Goal: Transaction & Acquisition: Obtain resource

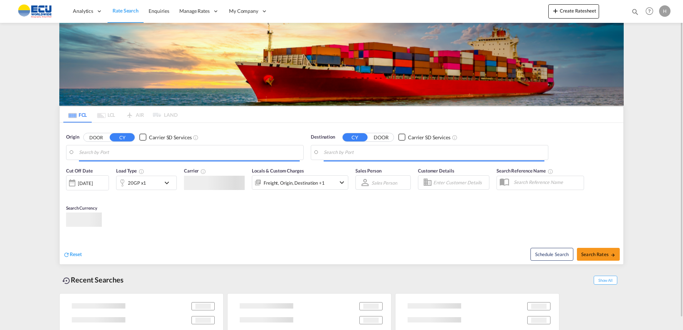
type input "[GEOGRAPHIC_DATA], [GEOGRAPHIC_DATA]"
type input "[GEOGRAPHIC_DATA], UYMVD"
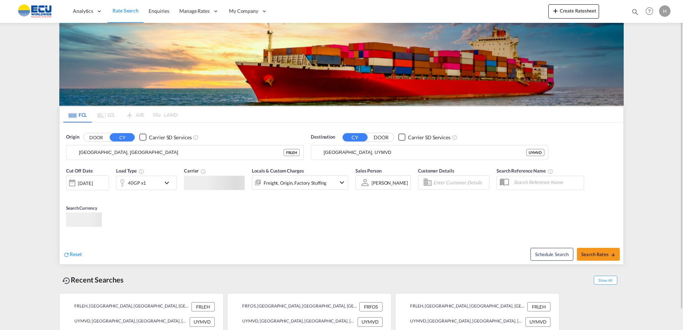
click at [154, 185] on div "40GP x1" at bounding box center [138, 183] width 44 height 14
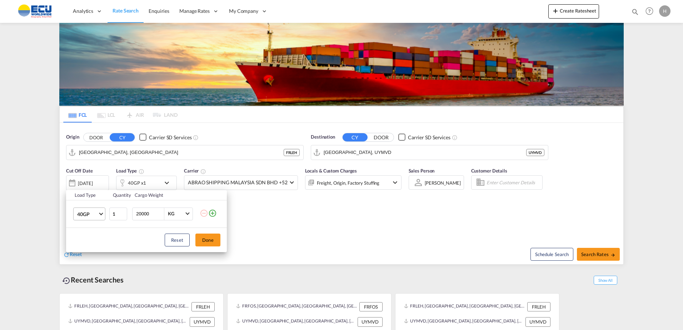
click at [102, 215] on md-select-value "40GP" at bounding box center [90, 214] width 29 height 12
click at [89, 230] on div "40HC" at bounding box center [83, 231] width 13 height 7
drag, startPoint x: 214, startPoint y: 238, endPoint x: 224, endPoint y: 186, distance: 53.1
click at [214, 238] on button "Done" at bounding box center [207, 240] width 25 height 13
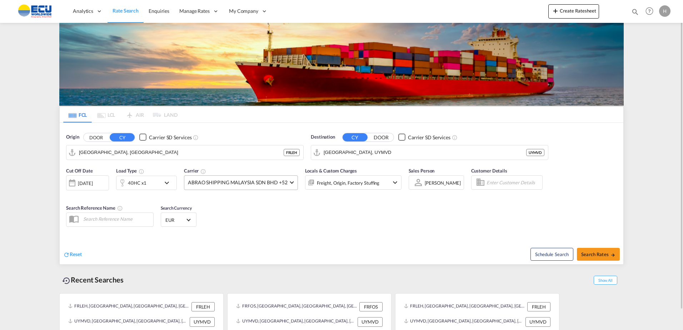
click at [229, 179] on span "ABRAO SHIPPING MALAYSIA SDN BHD +52" at bounding box center [238, 182] width 100 height 7
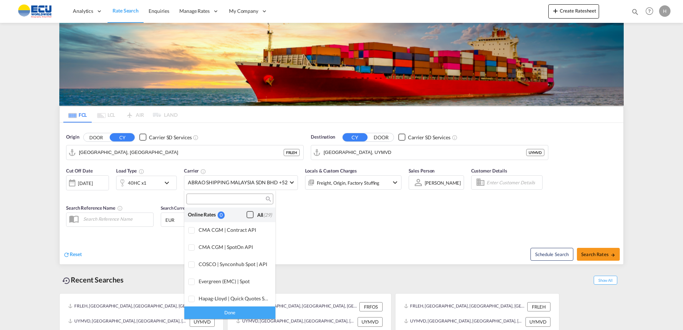
click at [247, 214] on div "Checkbox No Ink" at bounding box center [250, 214] width 7 height 7
click at [246, 312] on div "Done" at bounding box center [229, 313] width 91 height 13
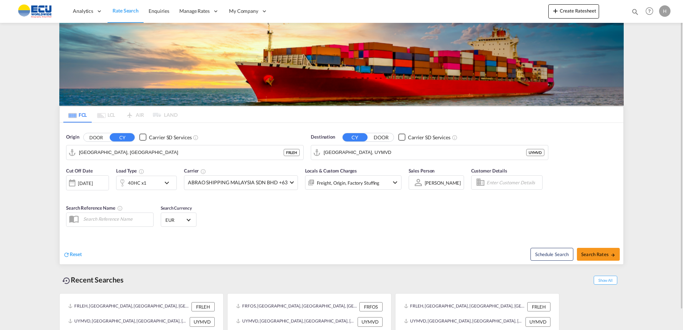
click at [322, 234] on div "Reset Schedule Search Search Rates" at bounding box center [342, 248] width 564 height 31
click at [191, 158] on input "[GEOGRAPHIC_DATA], [GEOGRAPHIC_DATA]" at bounding box center [189, 152] width 221 height 11
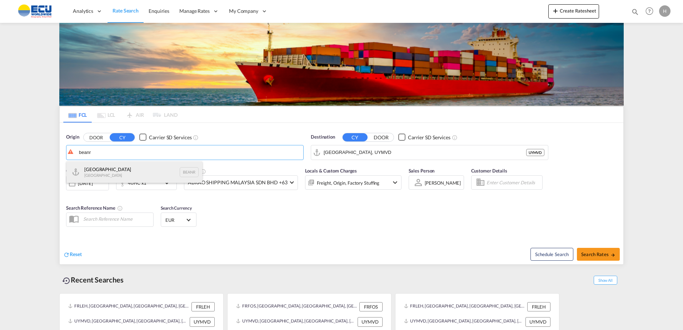
click at [123, 166] on div "Antwerp [GEOGRAPHIC_DATA] BEANR" at bounding box center [134, 172] width 136 height 21
type input "[GEOGRAPHIC_DATA], BEANR"
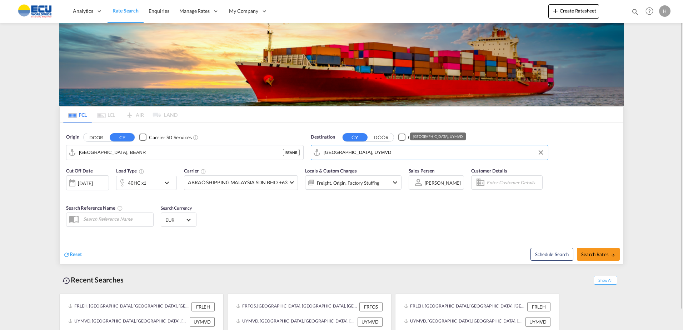
click at [387, 148] on input "[GEOGRAPHIC_DATA], UYMVD" at bounding box center [434, 152] width 221 height 11
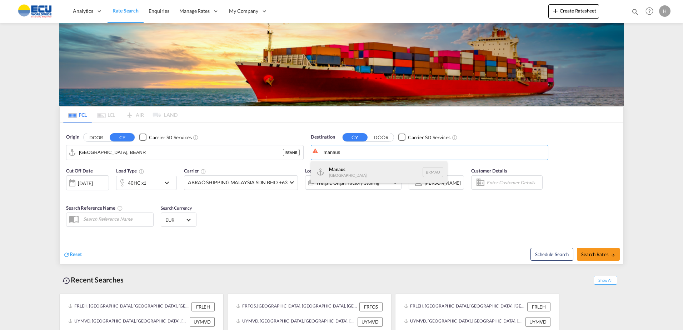
click at [333, 168] on div "Manaus [GEOGRAPHIC_DATA] [GEOGRAPHIC_DATA]" at bounding box center [379, 172] width 136 height 21
type input "Manaus, BRMAO"
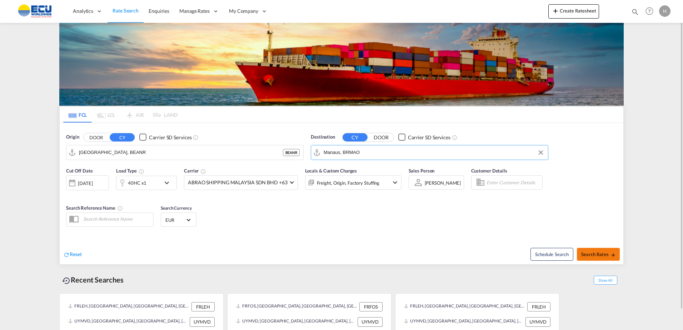
click at [601, 250] on button "Search Rates" at bounding box center [598, 254] width 43 height 13
type input "BEANR to BRMAO / [DATE]"
